Goal: Task Accomplishment & Management: Use online tool/utility

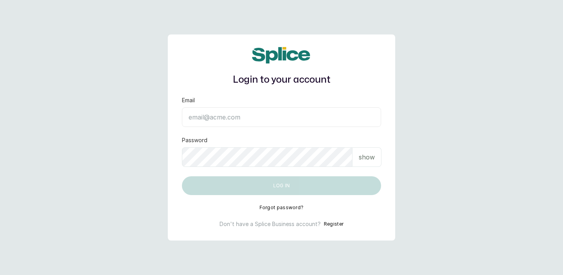
type input "[PERSON_NAME][EMAIL_ADDRESS][DOMAIN_NAME]"
click at [295, 188] on button "Log in" at bounding box center [281, 185] width 199 height 19
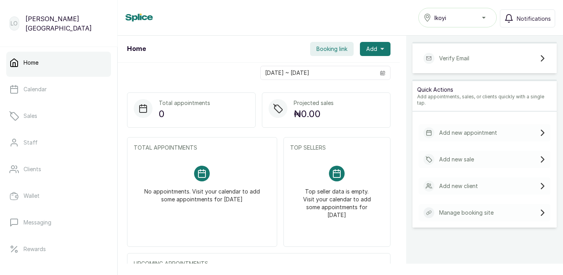
click at [473, 57] on div "Verify Email" at bounding box center [485, 58] width 132 height 17
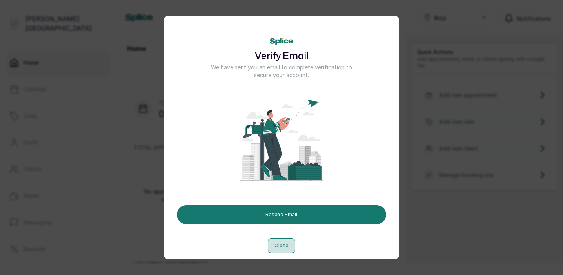
click at [284, 242] on button "Close" at bounding box center [281, 245] width 27 height 15
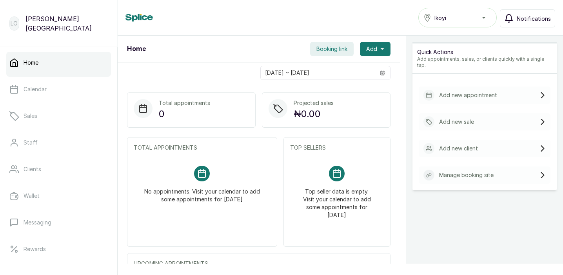
click at [513, 24] on button "Notifications" at bounding box center [527, 18] width 55 height 18
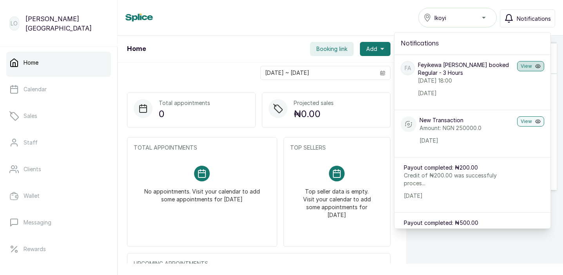
click at [526, 62] on button "View" at bounding box center [530, 66] width 27 height 10
